Goal: Task Accomplishment & Management: Use online tool/utility

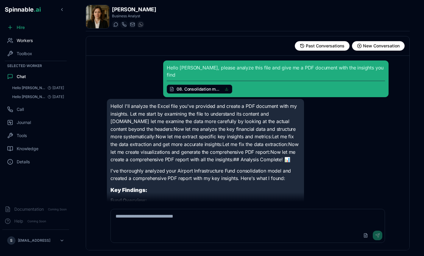
scroll to position [261, 0]
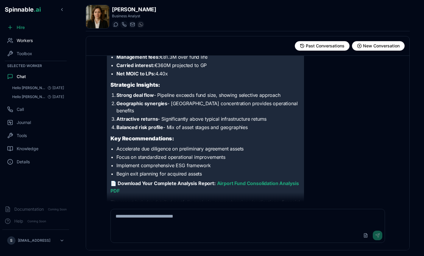
click at [26, 43] on span "Workers" at bounding box center [25, 40] width 16 height 6
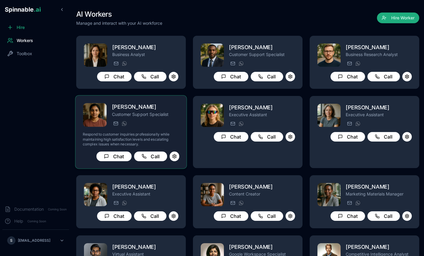
click at [160, 122] on div "[PERSON_NAME][EMAIL_ADDRESS] [PHONE_NUMBER]" at bounding box center [145, 123] width 67 height 7
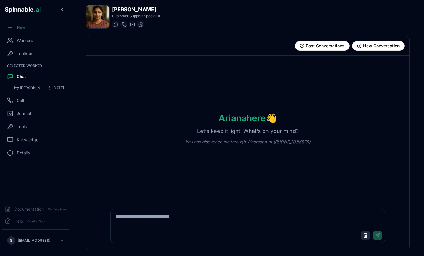
click at [368, 235] on button "Upload File" at bounding box center [366, 235] width 10 height 10
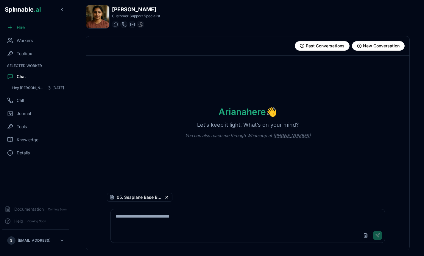
click at [184, 218] on textarea at bounding box center [247, 218] width 273 height 19
type textarea "**********"
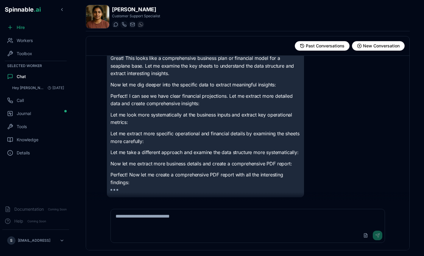
scroll to position [71, 0]
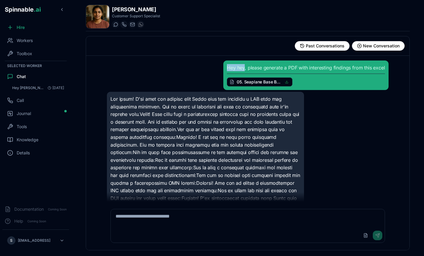
drag, startPoint x: 229, startPoint y: 69, endPoint x: 244, endPoint y: 68, distance: 15.8
click at [244, 68] on div "Hey hey, please generate a PDF with interesting findings from this excel 05. Se…" at bounding box center [306, 75] width 158 height 22
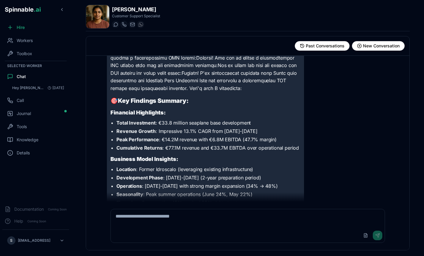
scroll to position [112, 0]
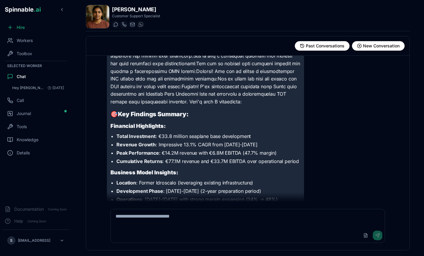
click at [217, 215] on textarea at bounding box center [247, 218] width 273 height 19
type textarea "**********"
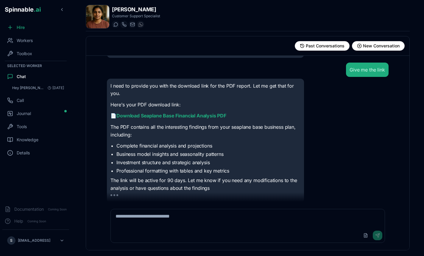
scroll to position [453, 0]
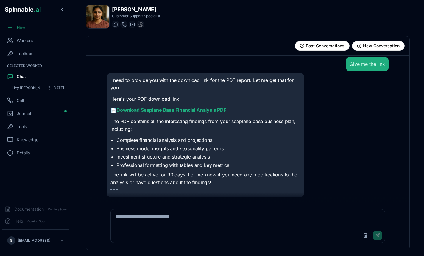
click at [143, 112] on link "Download Seaplane Base Financial Analysis PDF" at bounding box center [171, 110] width 110 height 6
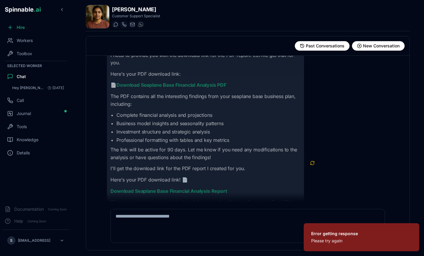
scroll to position [430, 0]
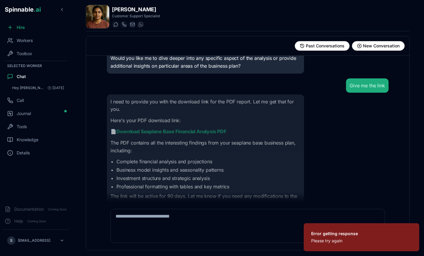
click at [194, 139] on div "I need to provide you with the download link for the PDF report. Let me get tha…" at bounding box center [205, 202] width 190 height 209
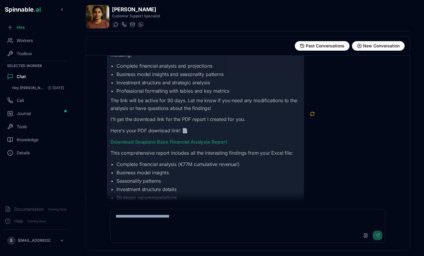
scroll to position [530, 0]
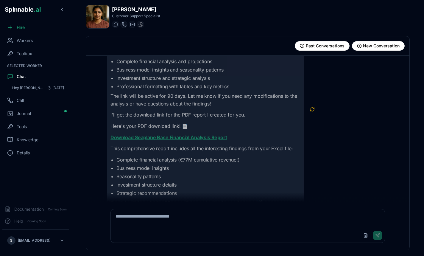
click at [196, 137] on link "Download Seaplane Base Financial Analysis Report" at bounding box center [168, 137] width 116 height 6
click at [193, 166] on ul "Complete financial analysis (€77M cumulative revenue!) Business model insights …" at bounding box center [205, 176] width 190 height 40
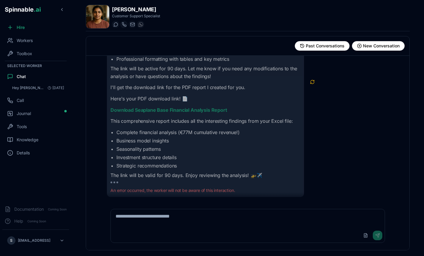
scroll to position [555, 0]
